Goal: Transaction & Acquisition: Subscribe to service/newsletter

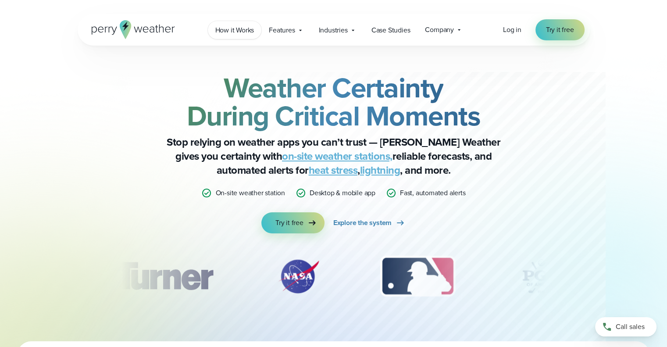
click at [245, 31] on span "How it Works" at bounding box center [234, 30] width 39 height 11
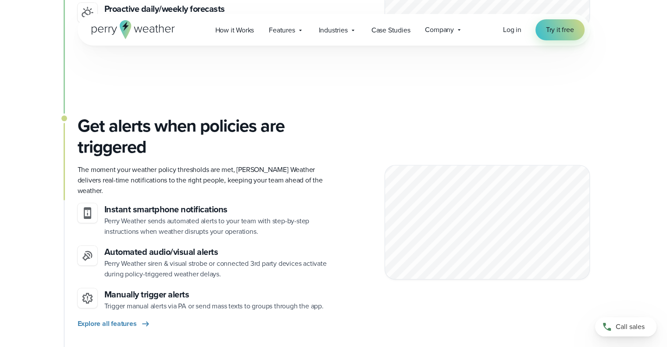
scroll to position [877, 0]
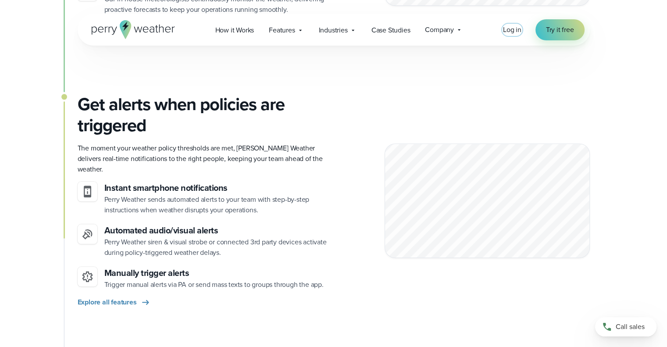
click at [509, 28] on span "Log in" at bounding box center [512, 30] width 18 height 10
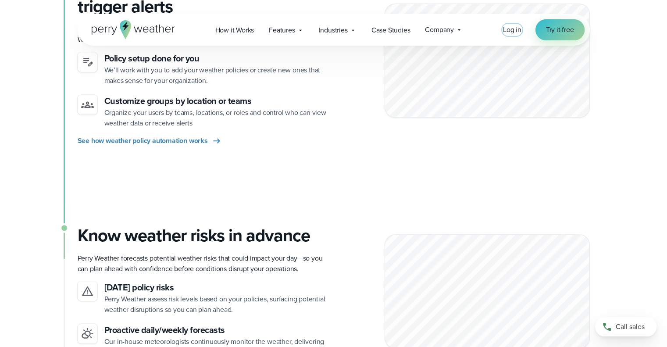
scroll to position [526, 0]
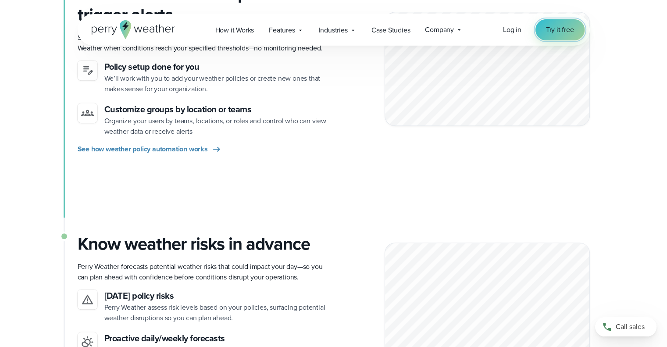
click at [573, 27] on span "Try it free" at bounding box center [560, 30] width 28 height 11
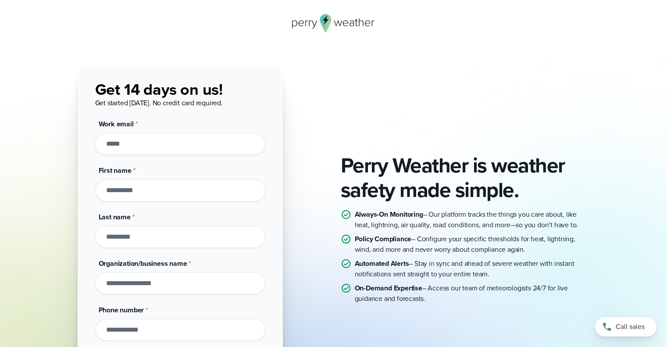
click at [156, 140] on input "Work email *" at bounding box center [180, 144] width 170 height 22
type input "*"
type input "**********"
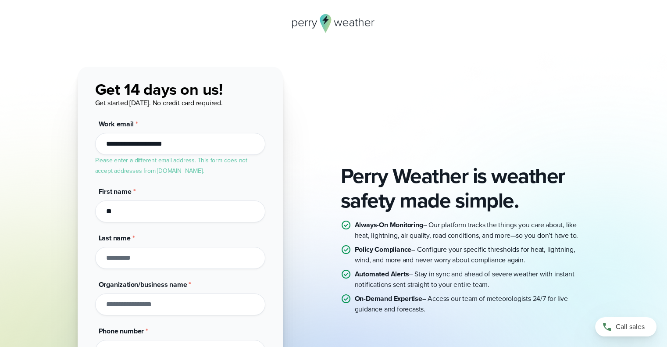
type input "**"
type input "****"
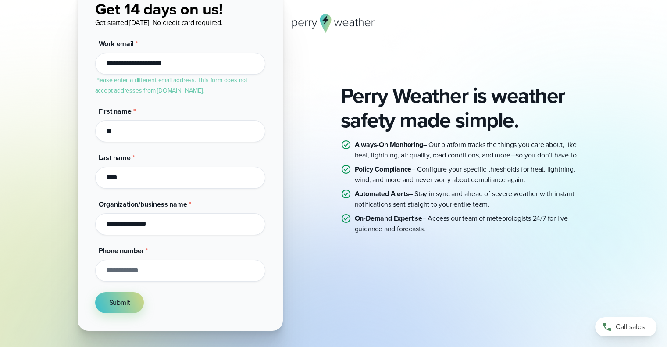
scroll to position [88, 0]
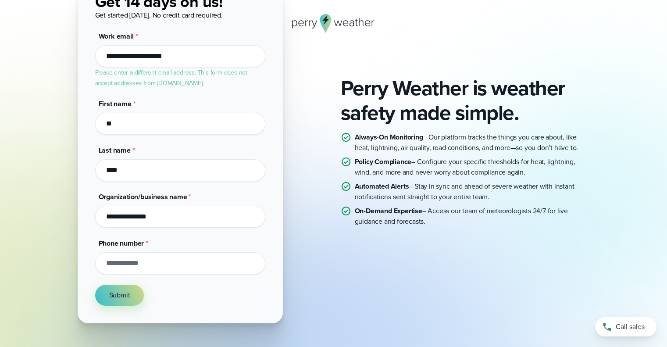
type input "**********"
click at [142, 264] on input "Phone number *" at bounding box center [180, 263] width 170 height 22
type input "**********"
click at [127, 295] on span "Submit" at bounding box center [119, 295] width 21 height 11
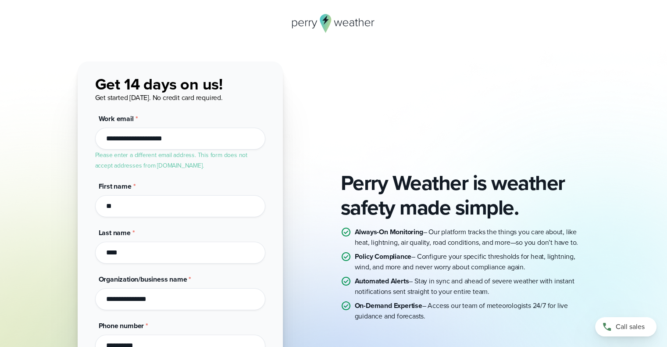
scroll to position [0, 0]
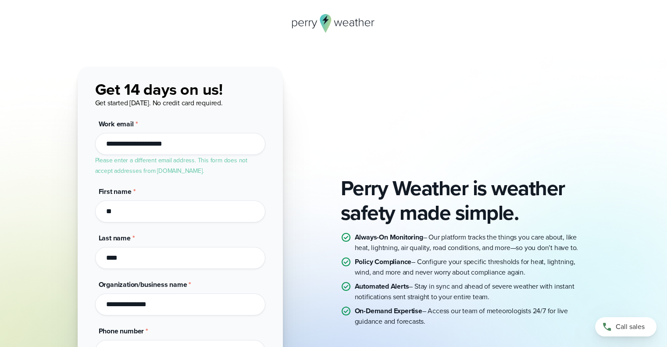
drag, startPoint x: 185, startPoint y: 146, endPoint x: 12, endPoint y: 147, distance: 172.3
click at [12, 147] on div "Perry Weather is weather safety made simple. Always-On Monitoring – Our platfor…" at bounding box center [333, 251] width 667 height 369
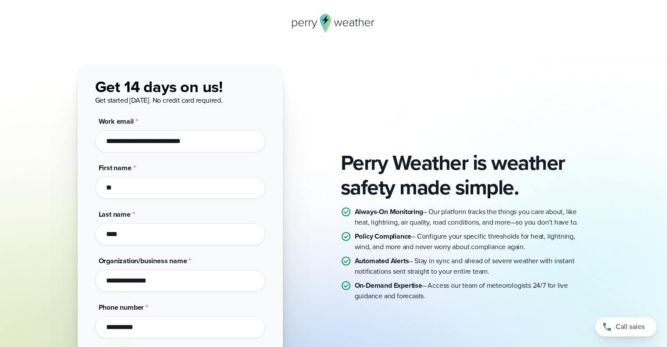
scroll to position [137, 0]
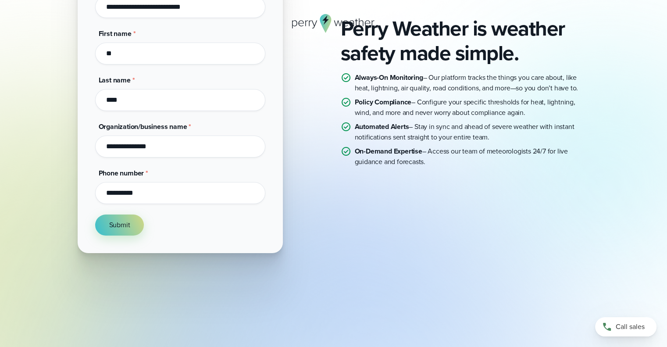
type input "**********"
click at [123, 235] on div "**********" at bounding box center [180, 91] width 205 height 323
click at [126, 230] on button "Submit" at bounding box center [119, 224] width 49 height 21
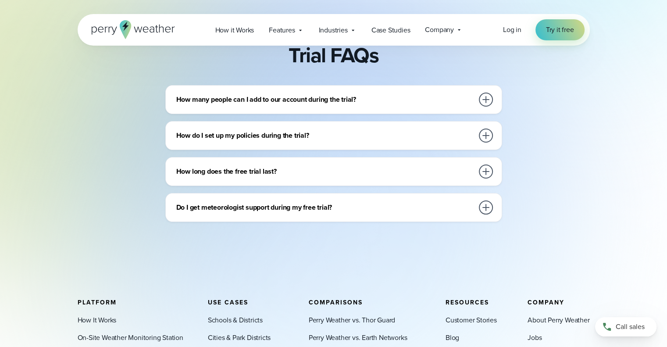
scroll to position [352, 0]
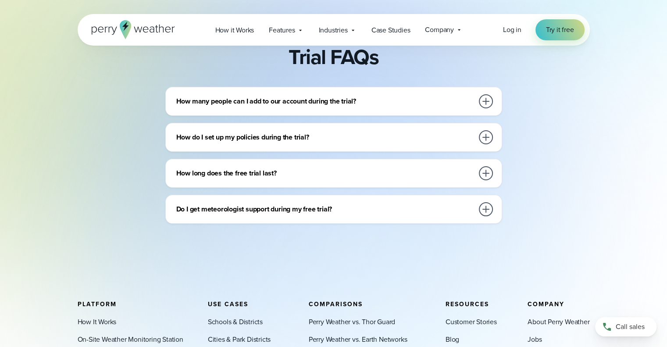
click at [372, 104] on h3 "How many people can I add to our account during the trial?" at bounding box center [324, 101] width 297 height 11
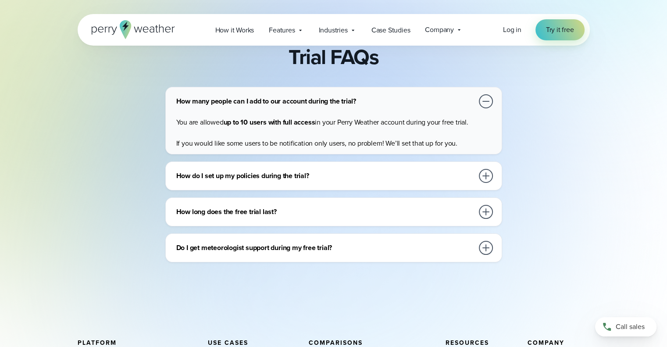
click at [246, 215] on h3 "How long does the free trial last?" at bounding box center [324, 211] width 297 height 11
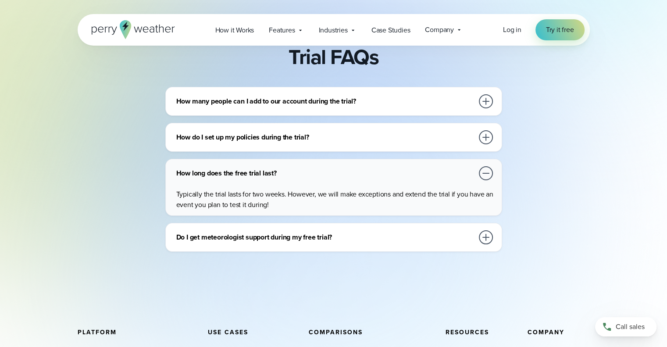
click at [235, 243] on div "Do I get meteorologist support during my free trial?" at bounding box center [335, 237] width 318 height 18
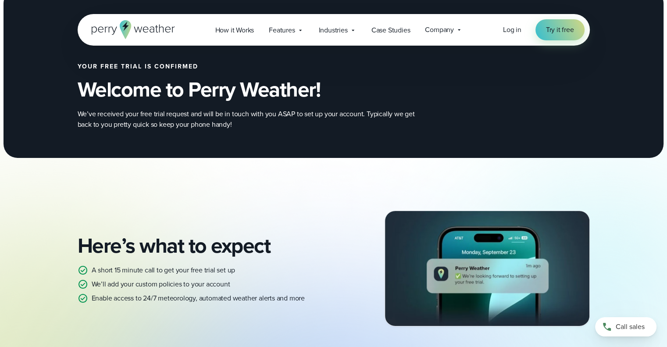
scroll to position [0, 0]
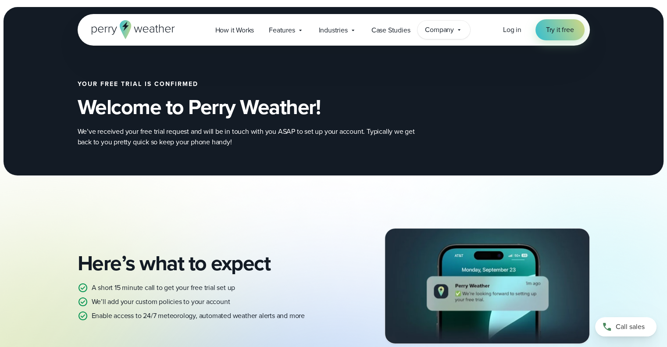
click at [433, 28] on span "Company" at bounding box center [439, 30] width 29 height 11
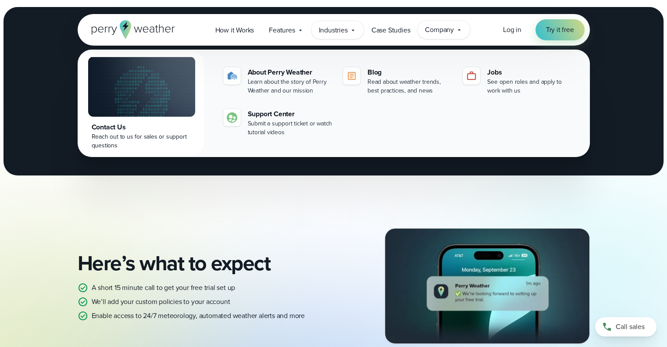
click at [331, 29] on span "Industries" at bounding box center [333, 30] width 29 height 11
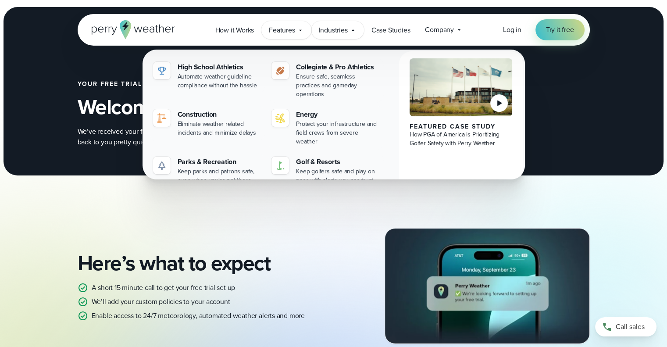
click at [289, 31] on span "Features" at bounding box center [282, 30] width 26 height 11
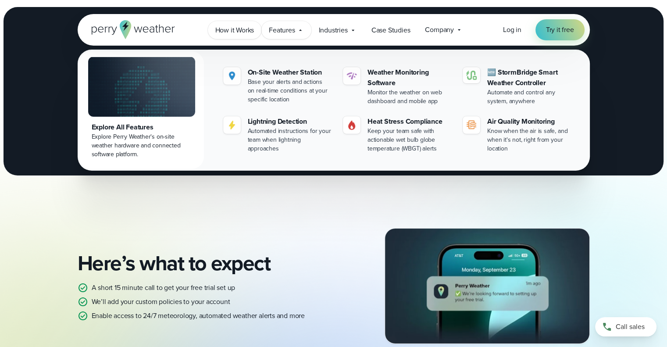
click at [258, 32] on link "How it Works" at bounding box center [235, 30] width 54 height 18
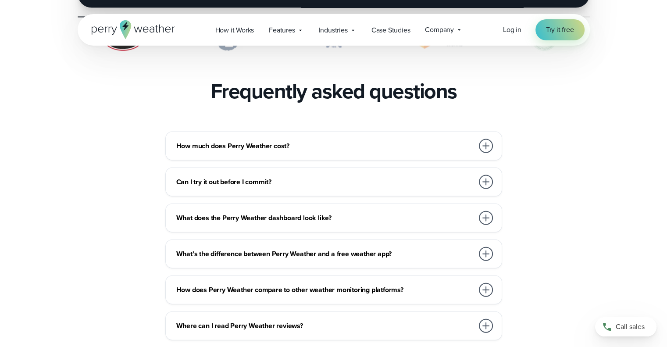
scroll to position [1929, 0]
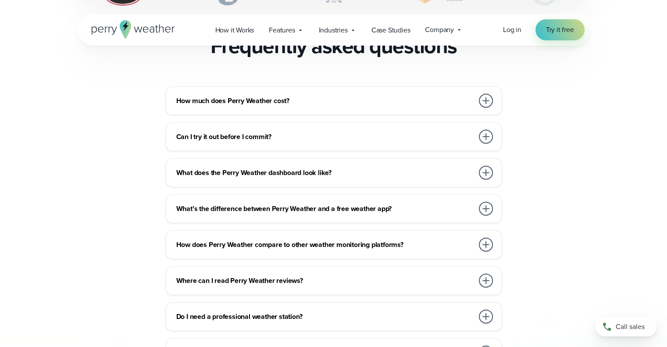
click at [261, 132] on h3 "Can I try it out before I commit?" at bounding box center [324, 137] width 297 height 11
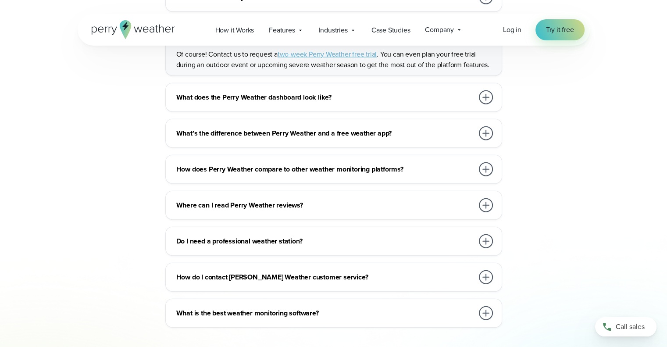
scroll to position [2016, 0]
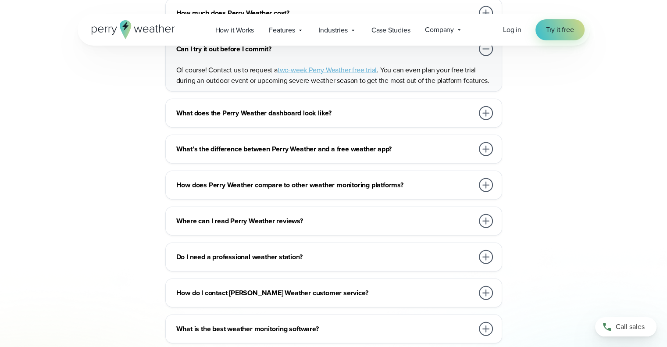
click at [315, 136] on div "What’s the difference between Perry Weather and a free weather app? Free weathe…" at bounding box center [333, 149] width 337 height 29
click at [324, 144] on h3 "What’s the difference between Perry Weather and a free weather app?" at bounding box center [324, 149] width 297 height 11
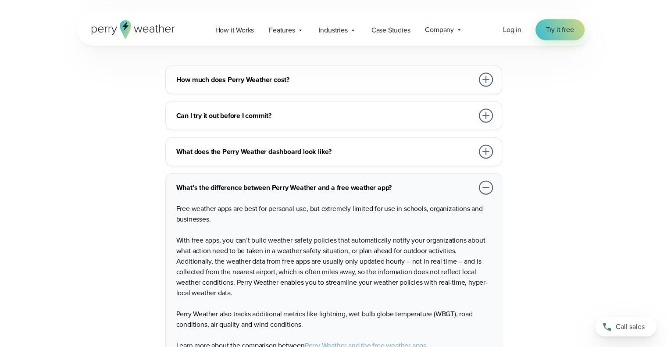
scroll to position [1885, 0]
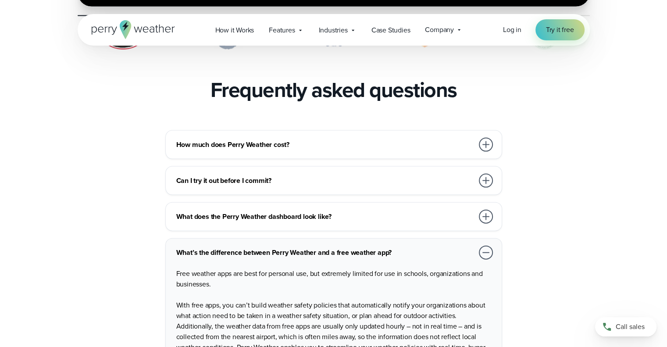
click at [268, 211] on h3 "What does the Perry Weather dashboard look like?" at bounding box center [324, 216] width 297 height 11
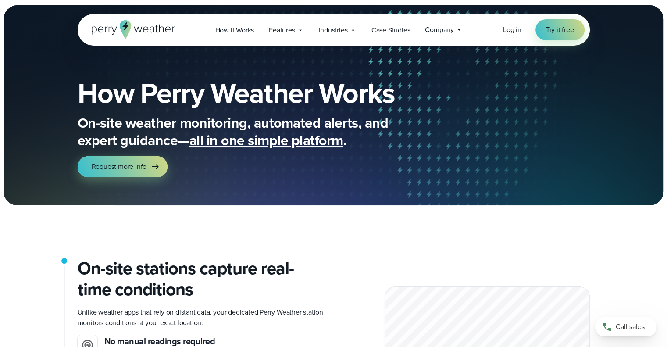
scroll to position [0, 0]
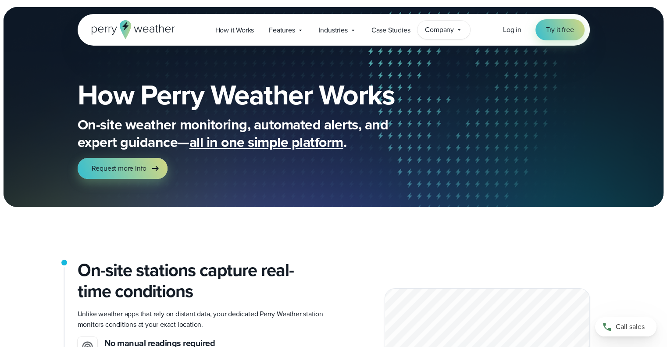
click at [431, 26] on span "Company" at bounding box center [439, 30] width 29 height 11
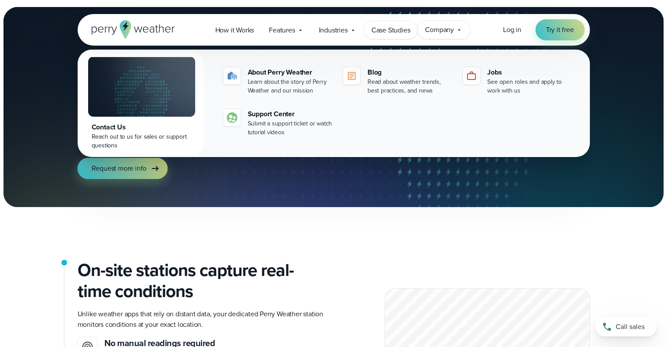
click at [400, 31] on span "Case Studies" at bounding box center [390, 30] width 39 height 11
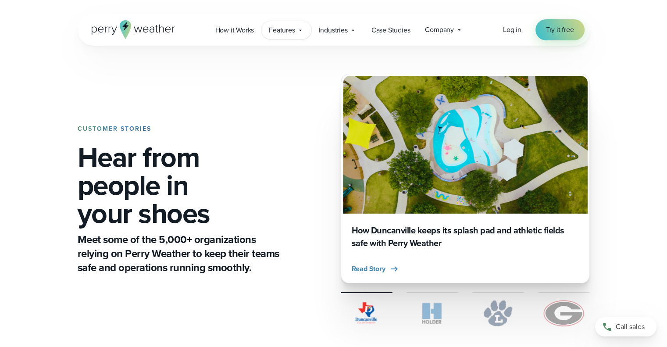
click at [289, 31] on span "Features" at bounding box center [282, 30] width 26 height 11
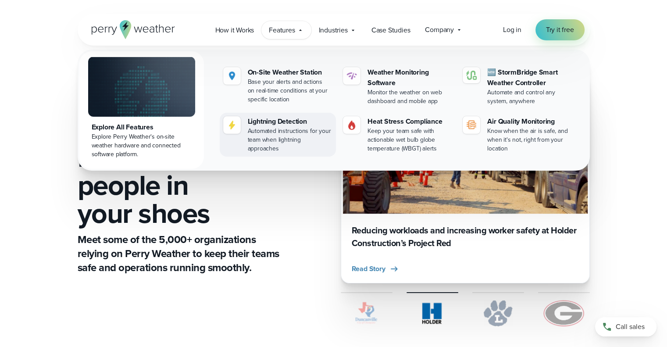
click at [303, 135] on div "Automated instructions for your team when lightning approaches" at bounding box center [290, 140] width 85 height 26
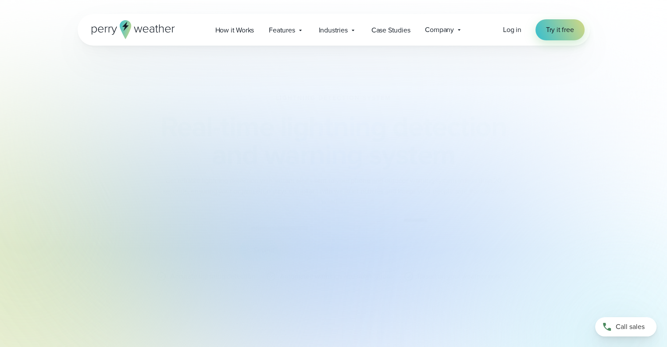
type input "**********"
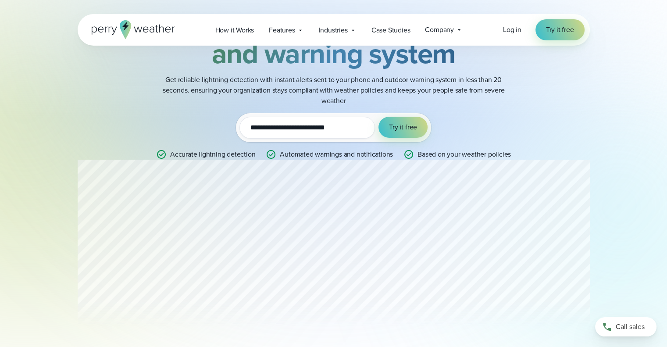
scroll to position [175, 0]
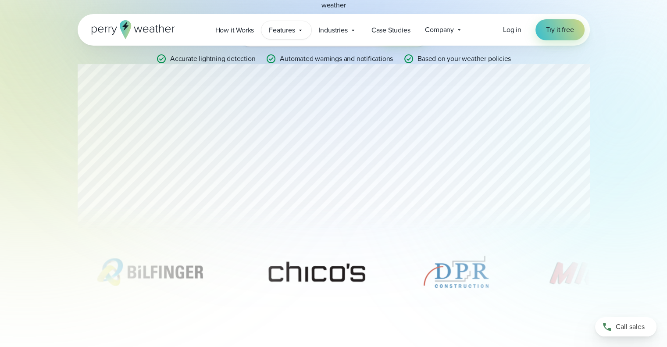
click at [286, 33] on span "Features" at bounding box center [282, 30] width 26 height 11
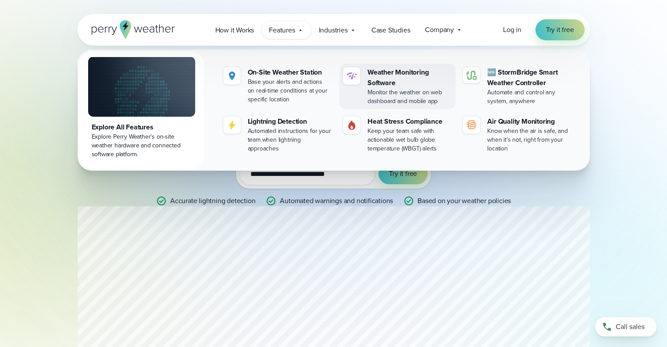
scroll to position [0, 0]
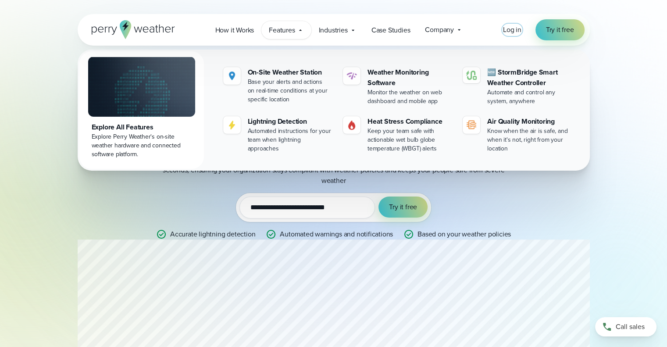
click at [513, 28] on span "Log in" at bounding box center [512, 30] width 18 height 10
